Goal: Task Accomplishment & Management: Use online tool/utility

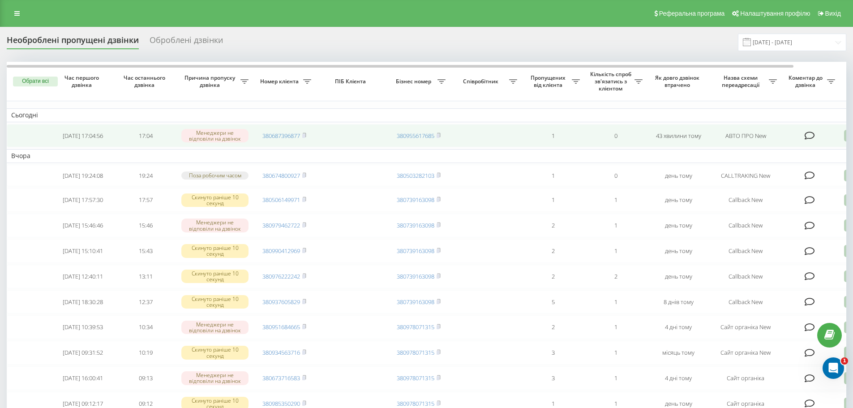
click at [806, 137] on icon at bounding box center [809, 135] width 10 height 9
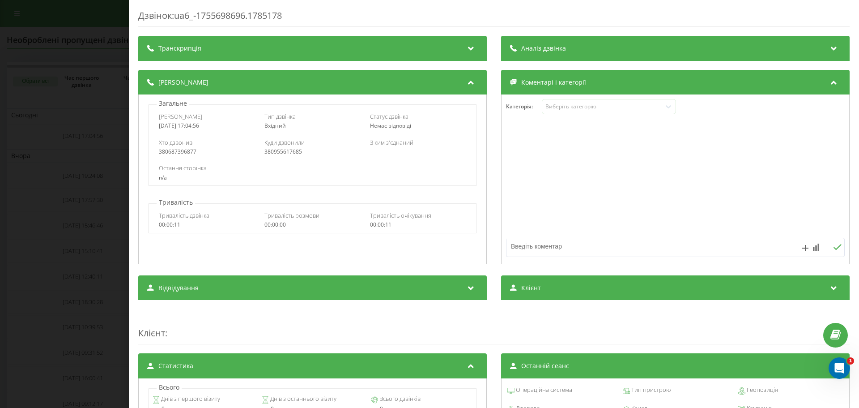
click at [85, 168] on div "Дзвінок : ua6_-1755698696.1785178 Транскрипція Для AI-аналізу майбутніх дзвінкі…" at bounding box center [429, 204] width 859 height 408
